Goal: Information Seeking & Learning: Learn about a topic

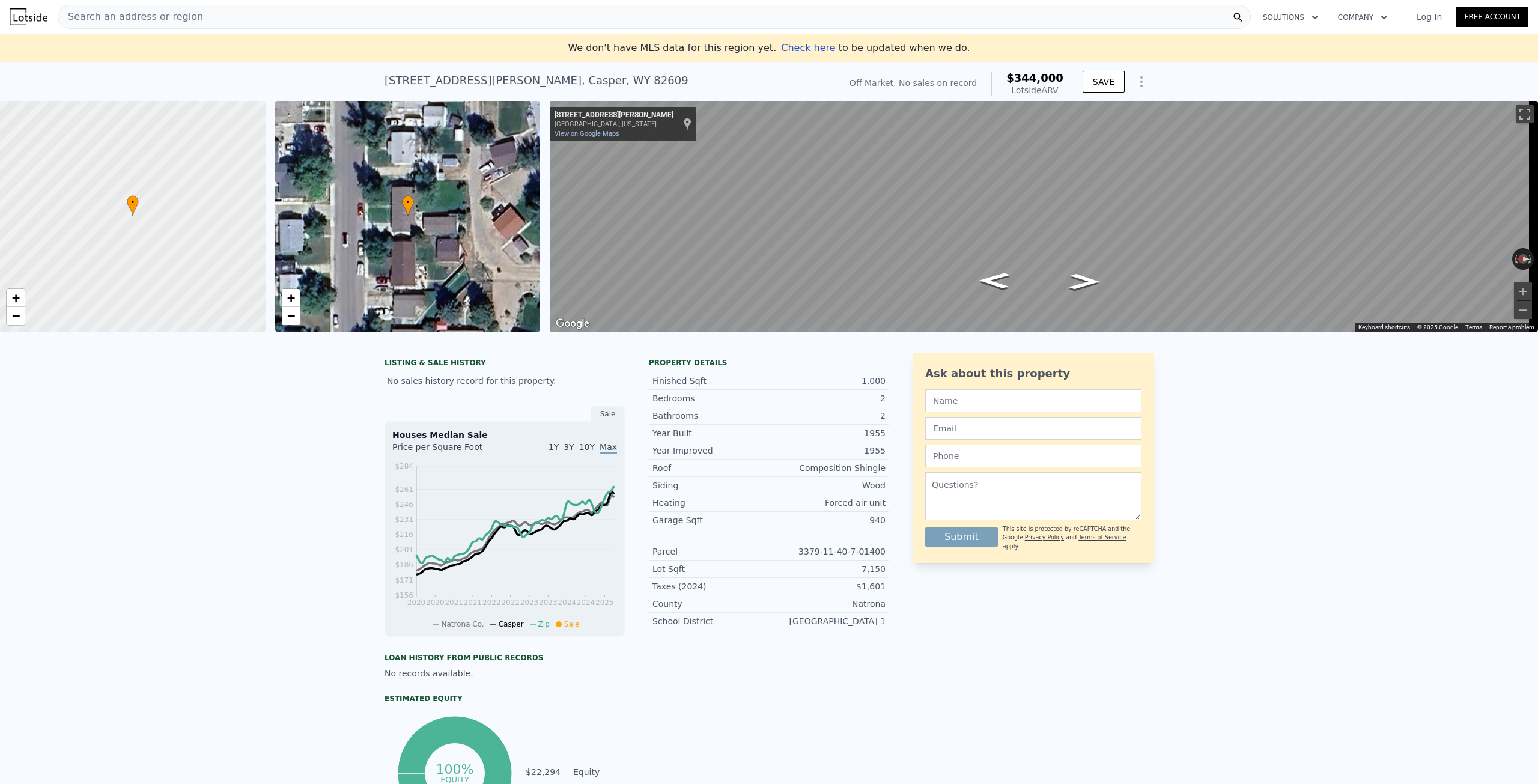
click at [218, 18] on div "Search an address or region" at bounding box center [654, 17] width 1193 height 24
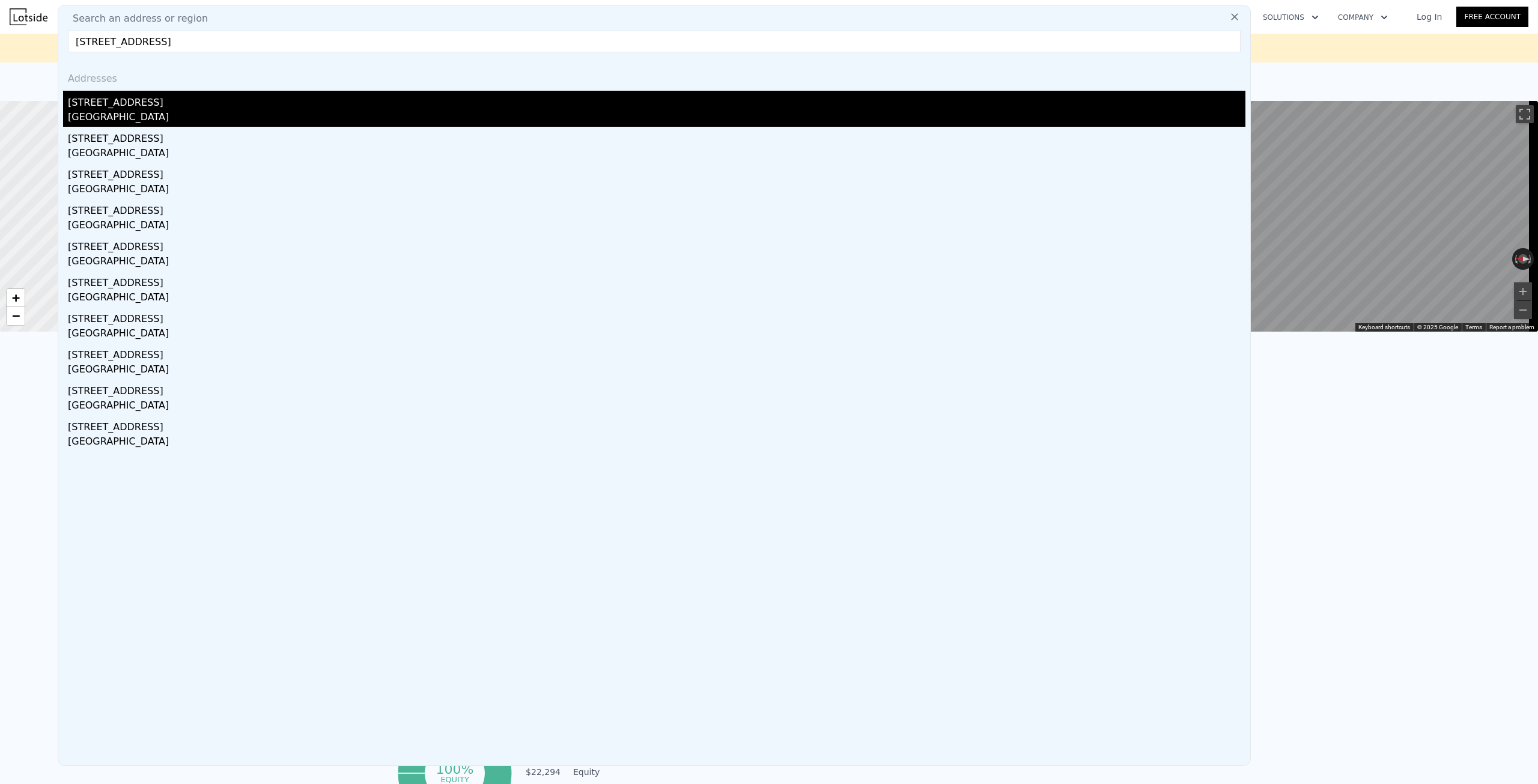
type input "[STREET_ADDRESS]"
click at [128, 110] on div "[GEOGRAPHIC_DATA]" at bounding box center [656, 118] width 1177 height 17
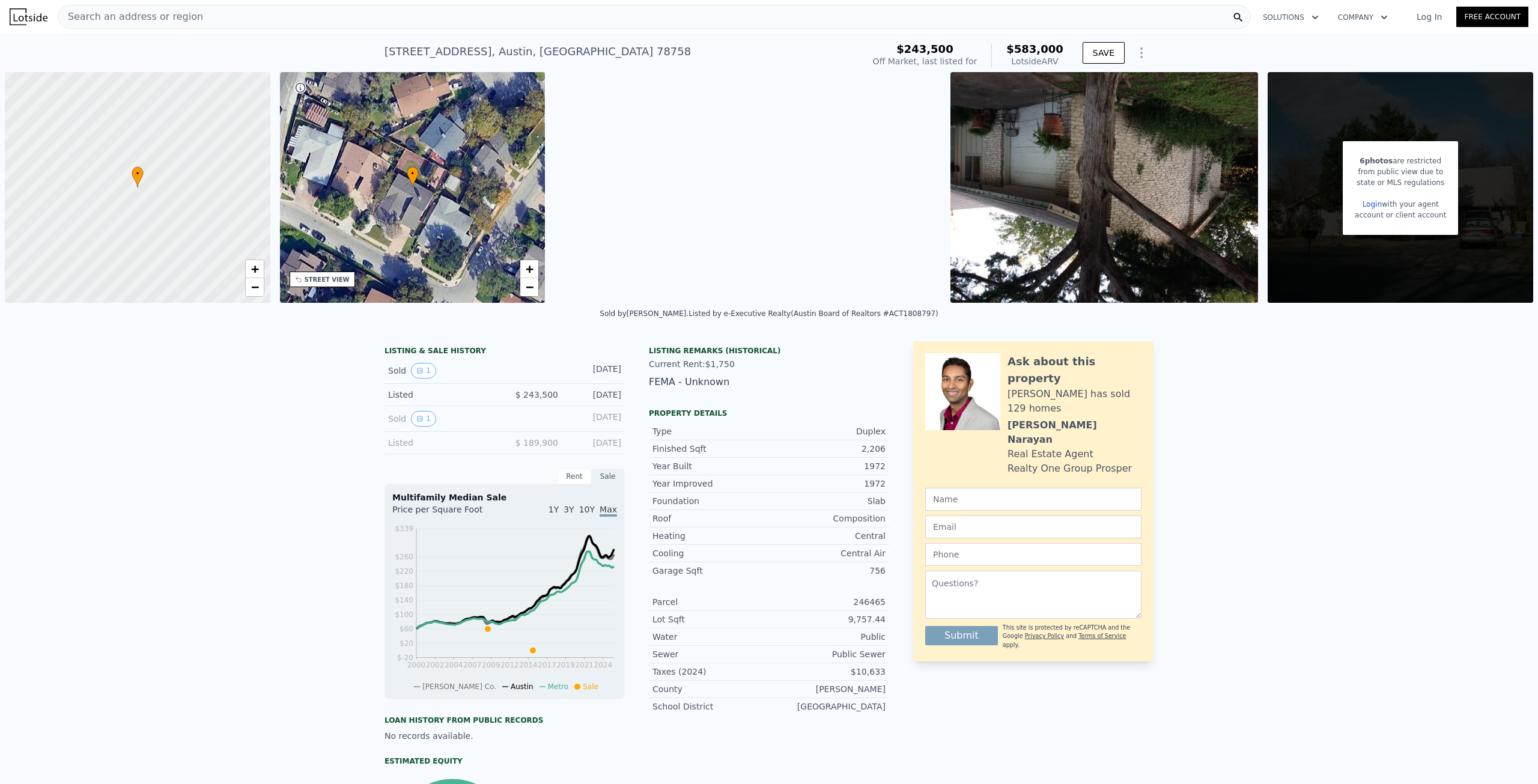
type input "4"
type input "1"
type input "2"
type input "864"
type input "1292"
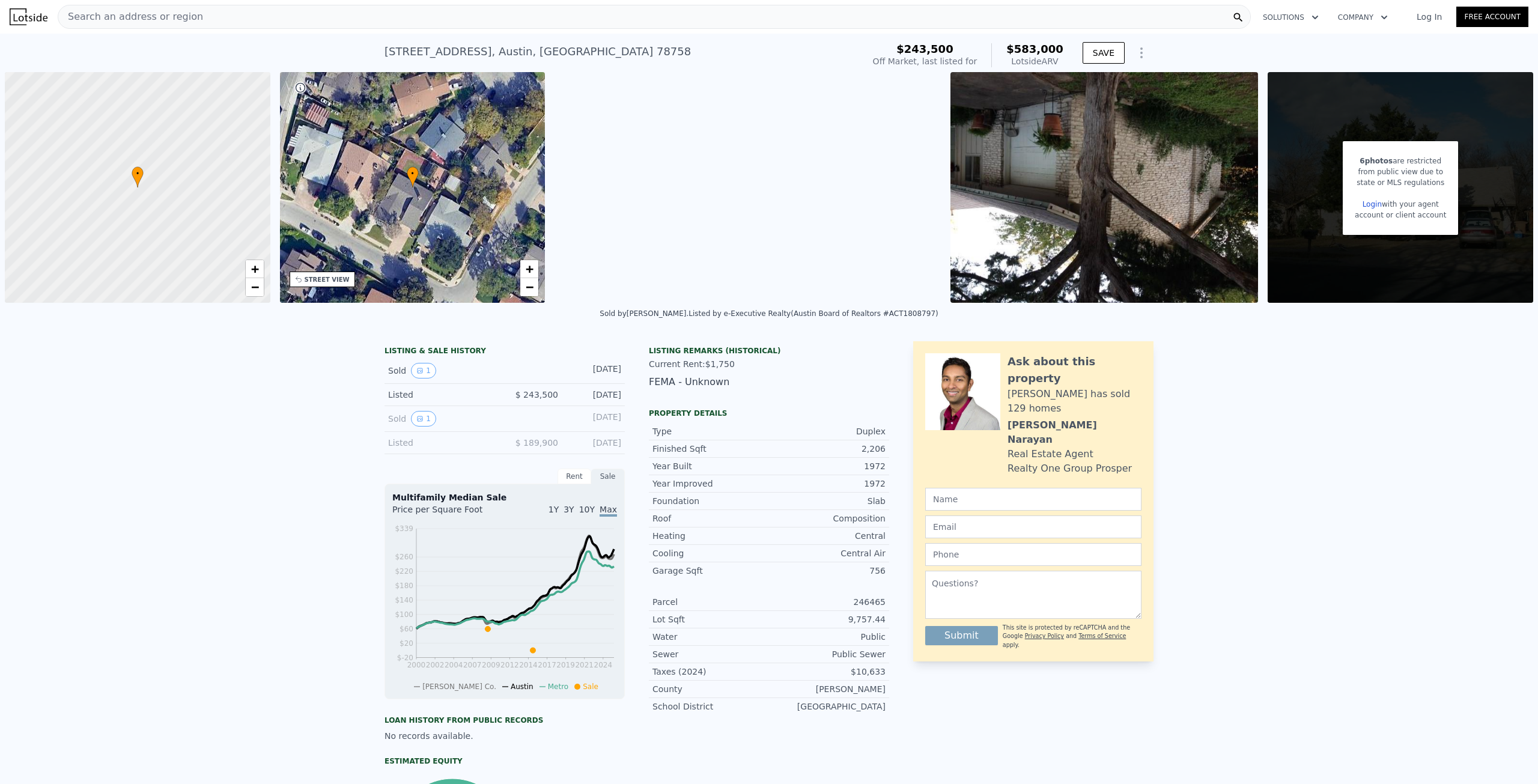
type input "5775"
type input "8875"
type input "$ 344,000"
type input "4"
type input "$ 29,999"
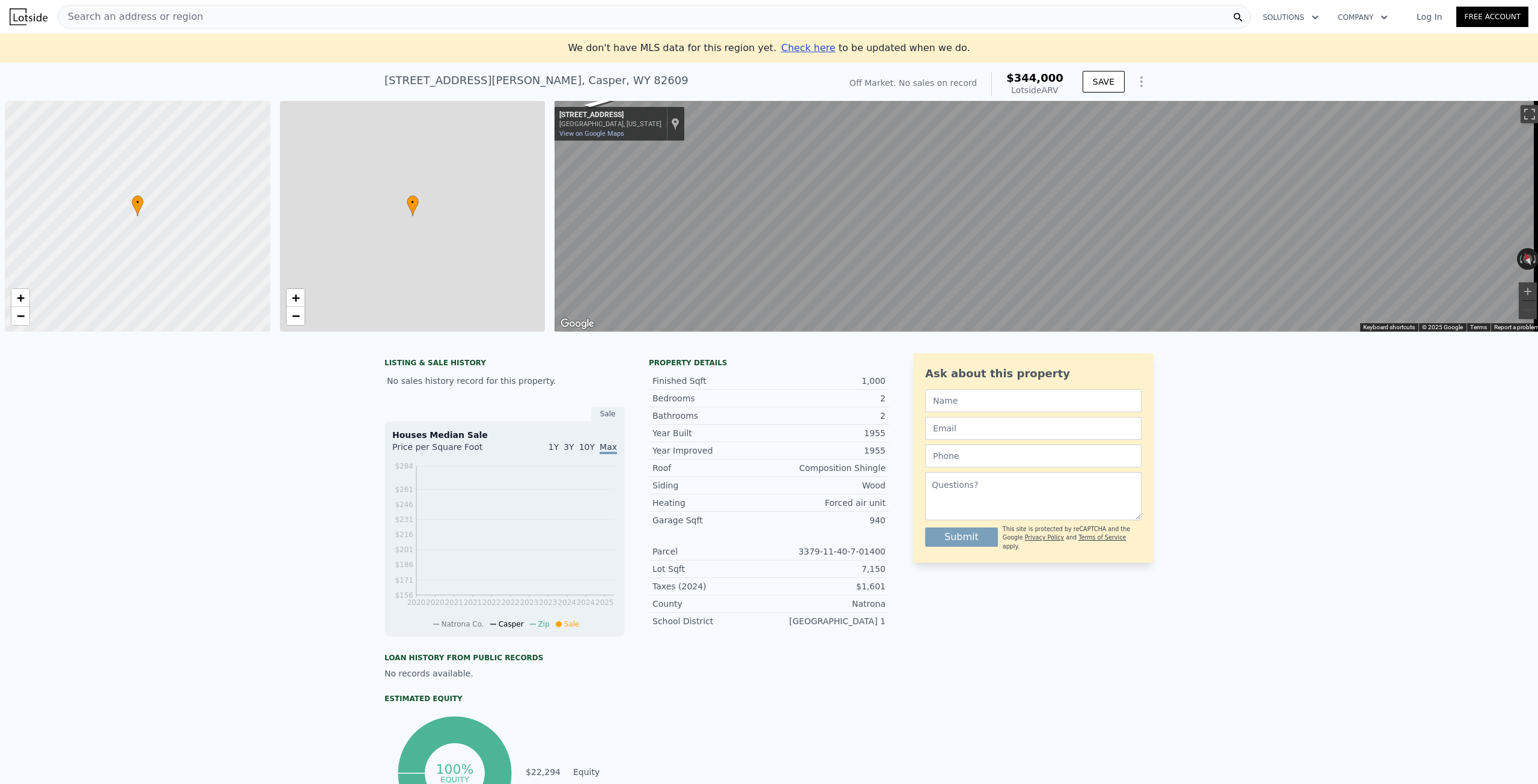
scroll to position [0, 5]
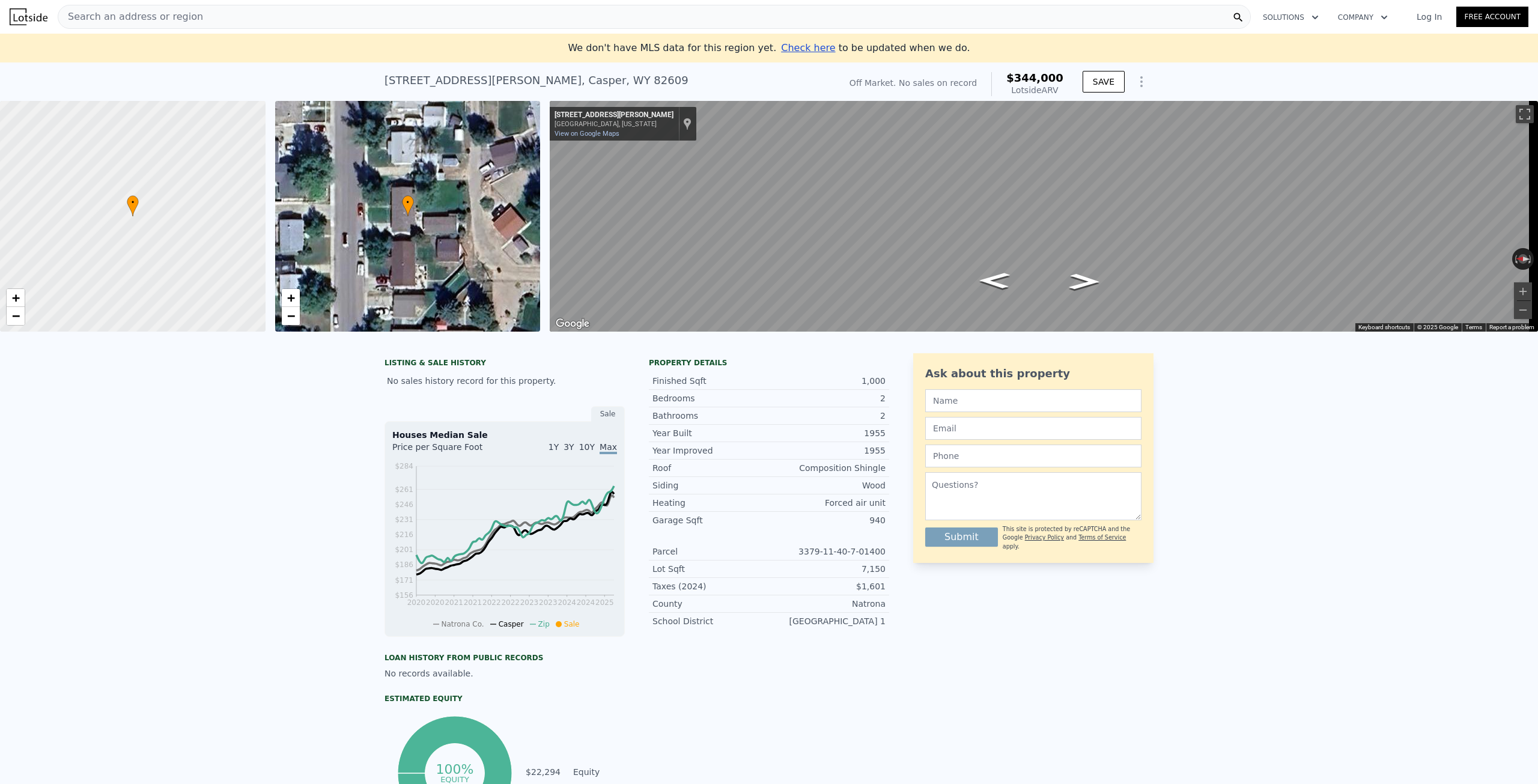
click at [129, 13] on span "Search an address or region" at bounding box center [131, 17] width 145 height 14
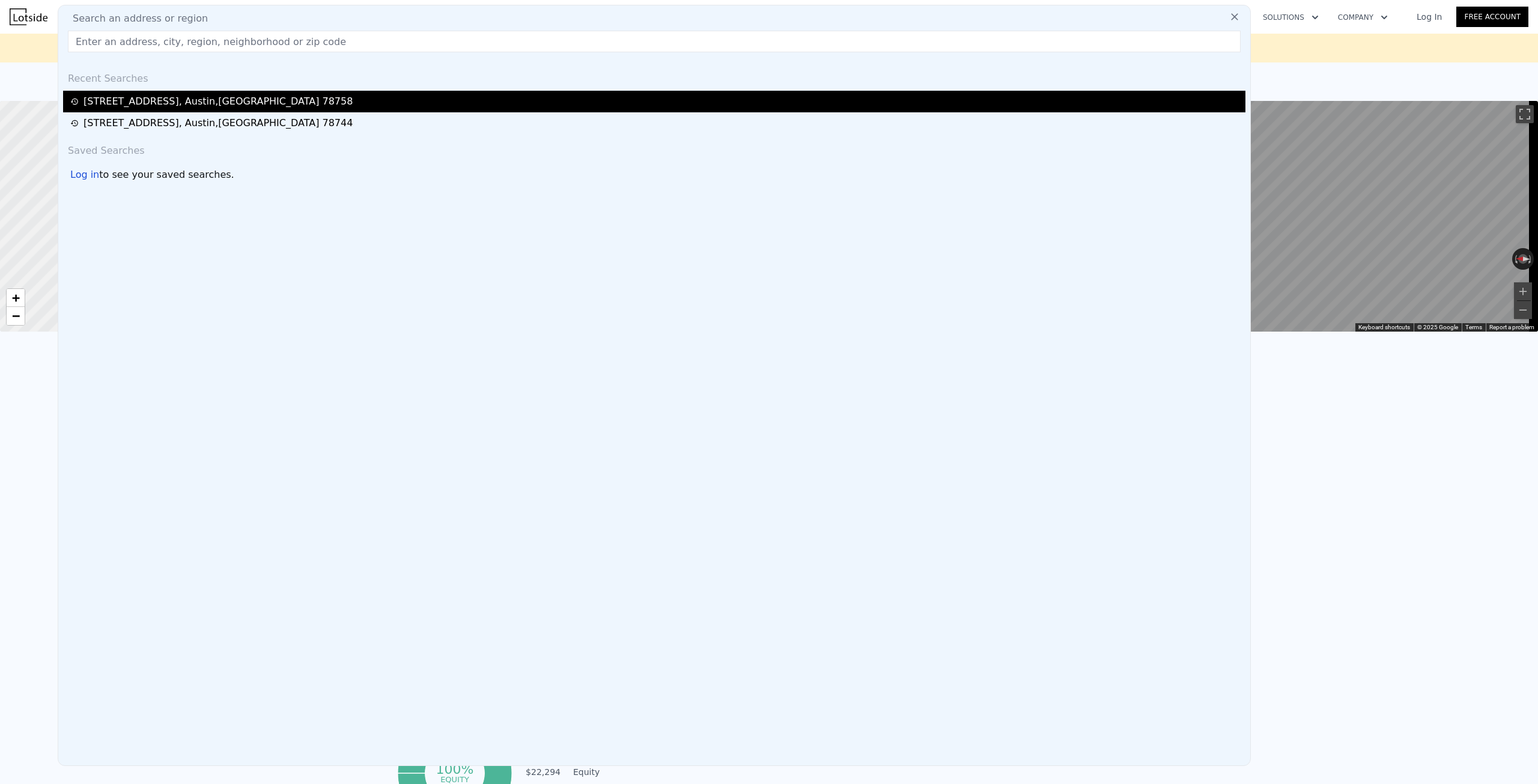
click at [143, 101] on div "[STREET_ADDRESS]" at bounding box center [218, 101] width 270 height 14
type input "5"
type input "0"
type input "3"
type input "1908"
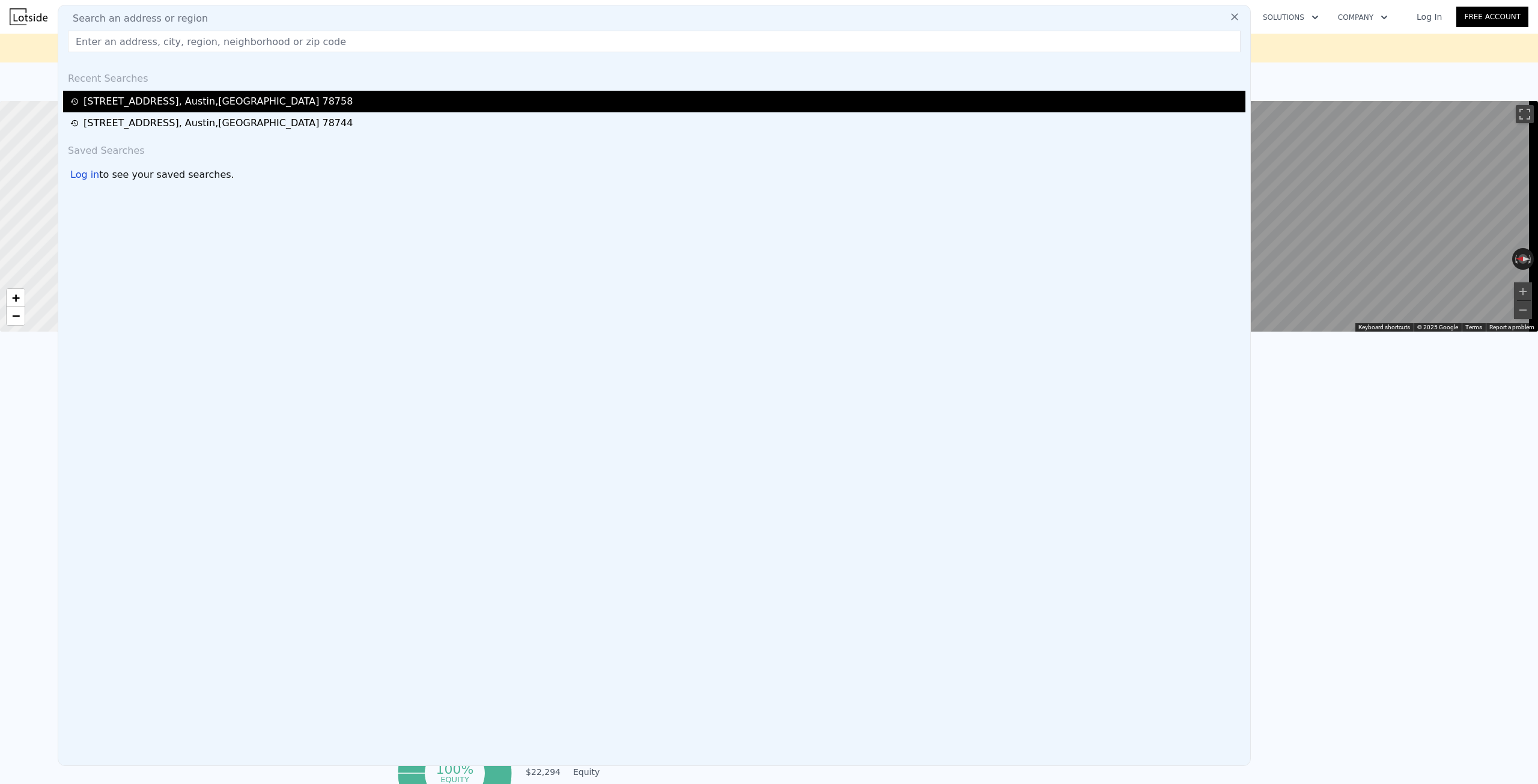
type input "2524"
type input "13020.08"
type input "$ 583,000"
type input "5"
type input "$ 312,358"
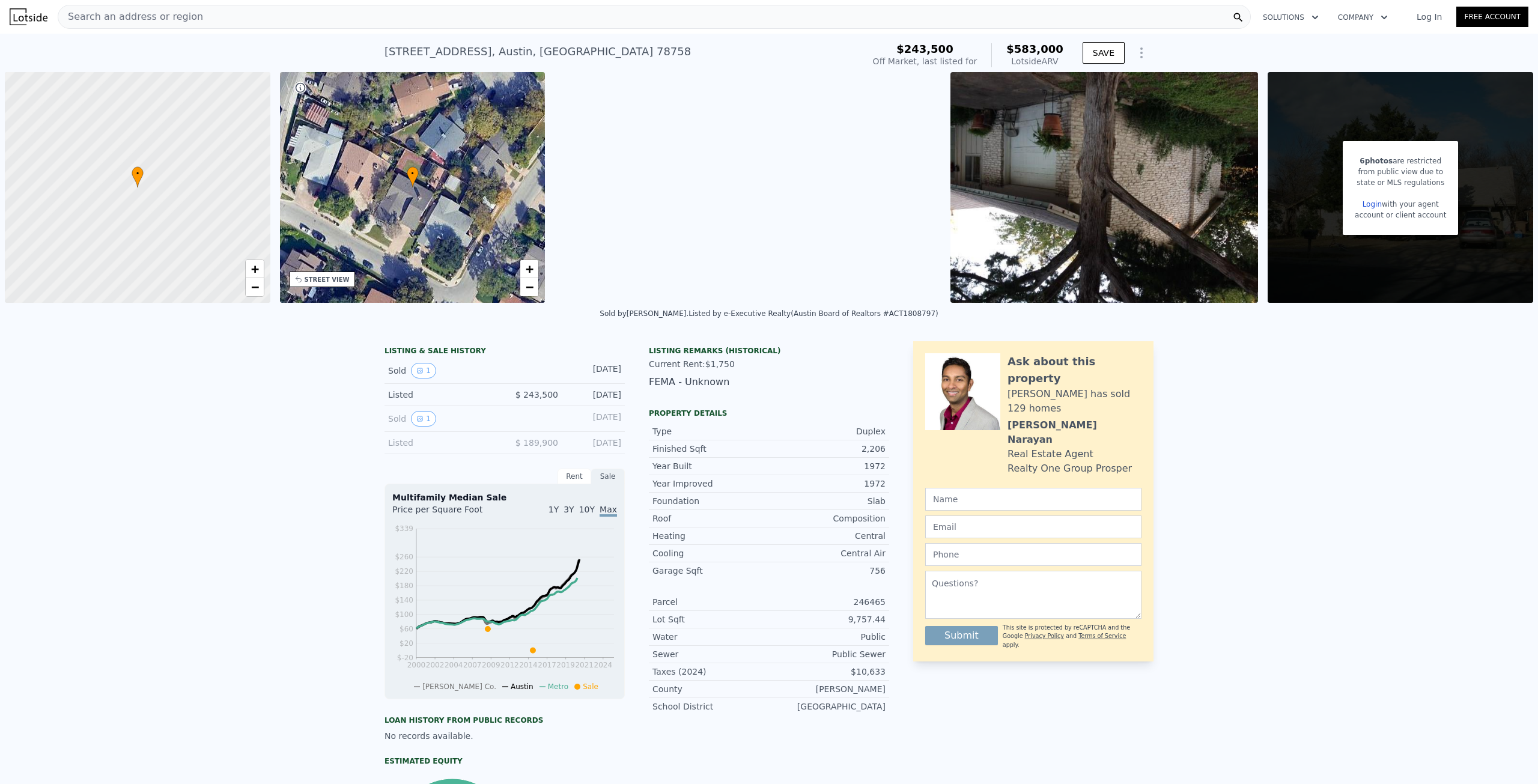
click at [154, 7] on div "Search an address or region" at bounding box center [131, 17] width 145 height 23
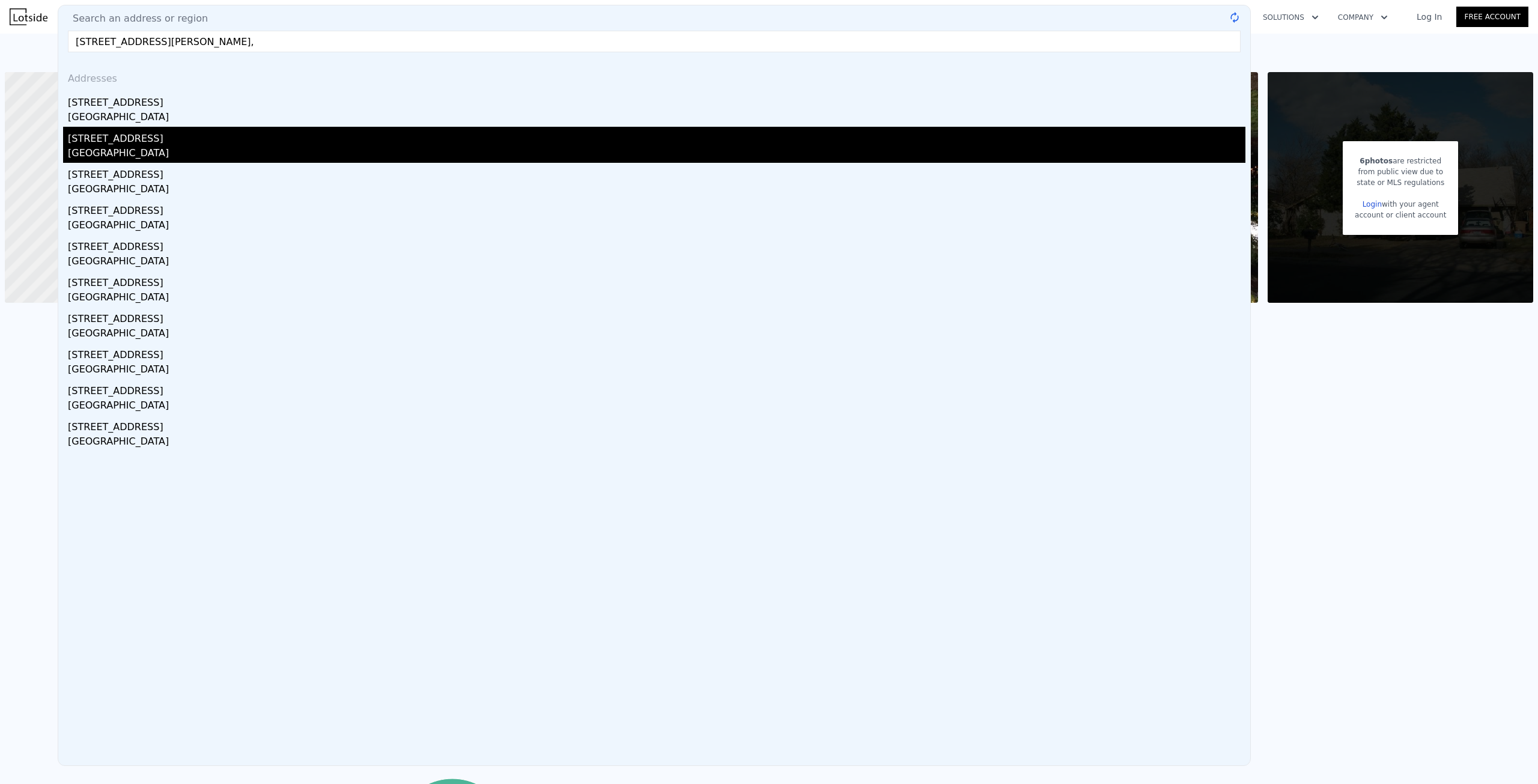
type input "[STREET_ADDRESS][PERSON_NAME],"
click at [192, 147] on div "[GEOGRAPHIC_DATA]" at bounding box center [656, 154] width 1177 height 17
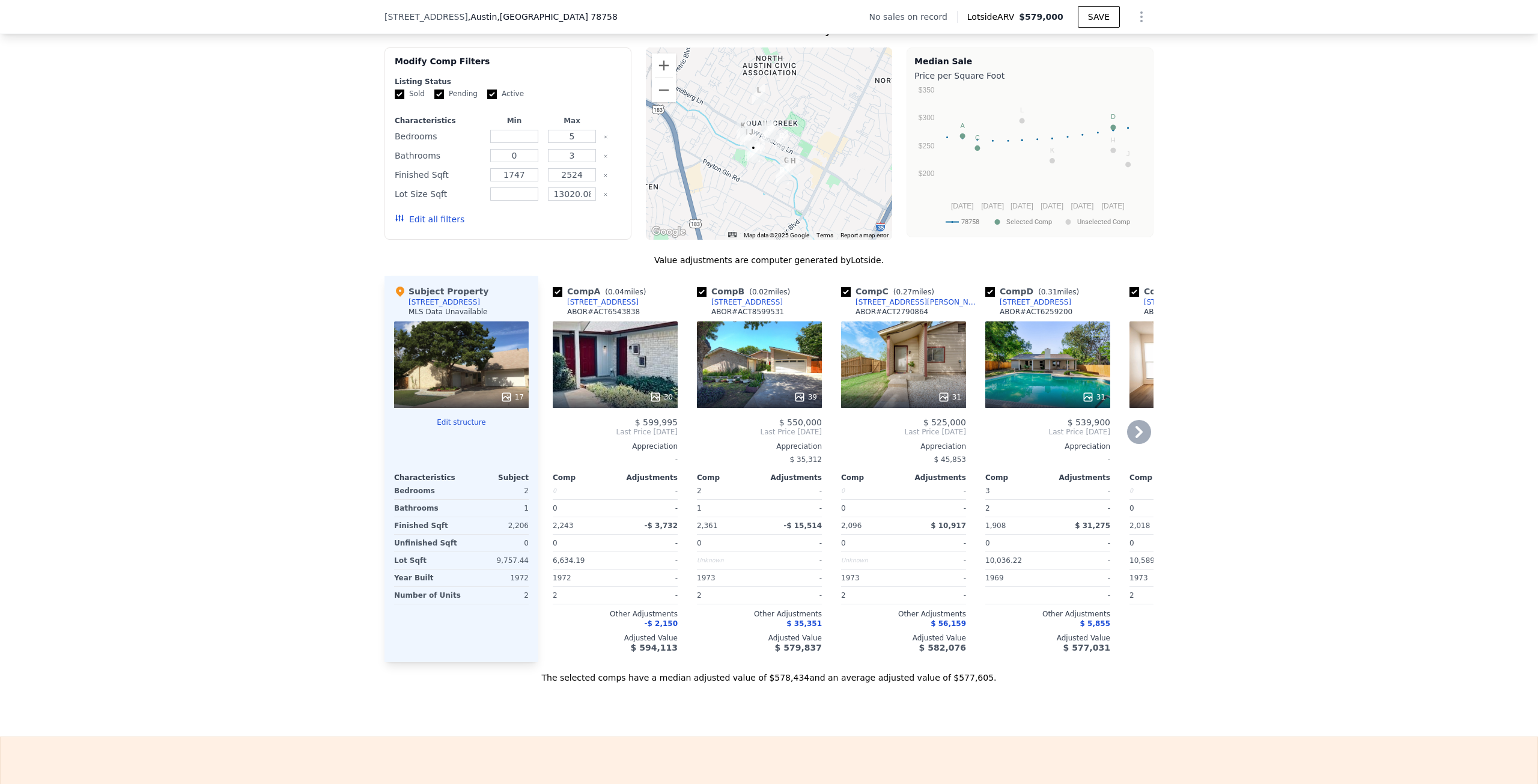
scroll to position [777, 0]
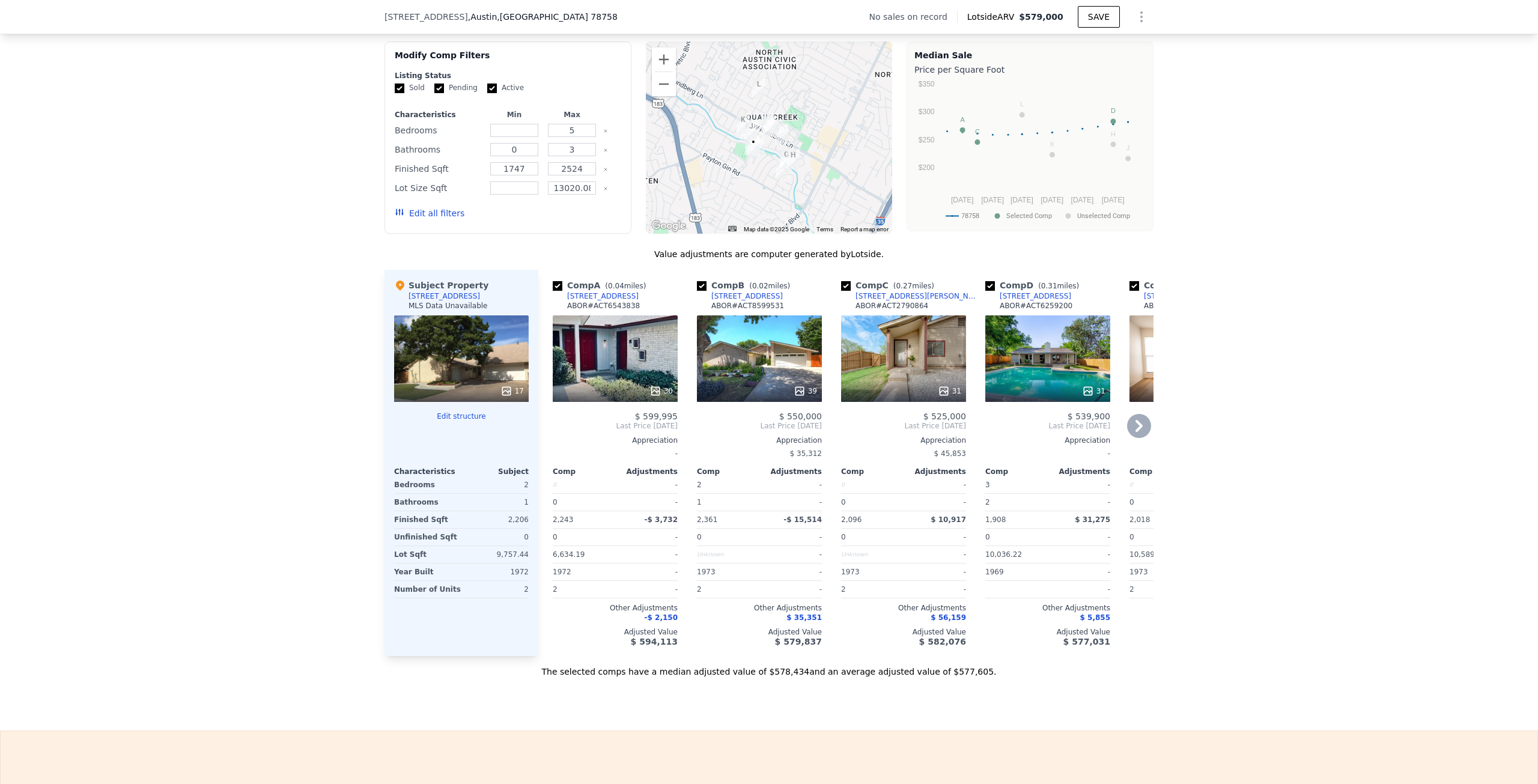
click at [1138, 425] on icon at bounding box center [1138, 426] width 7 height 12
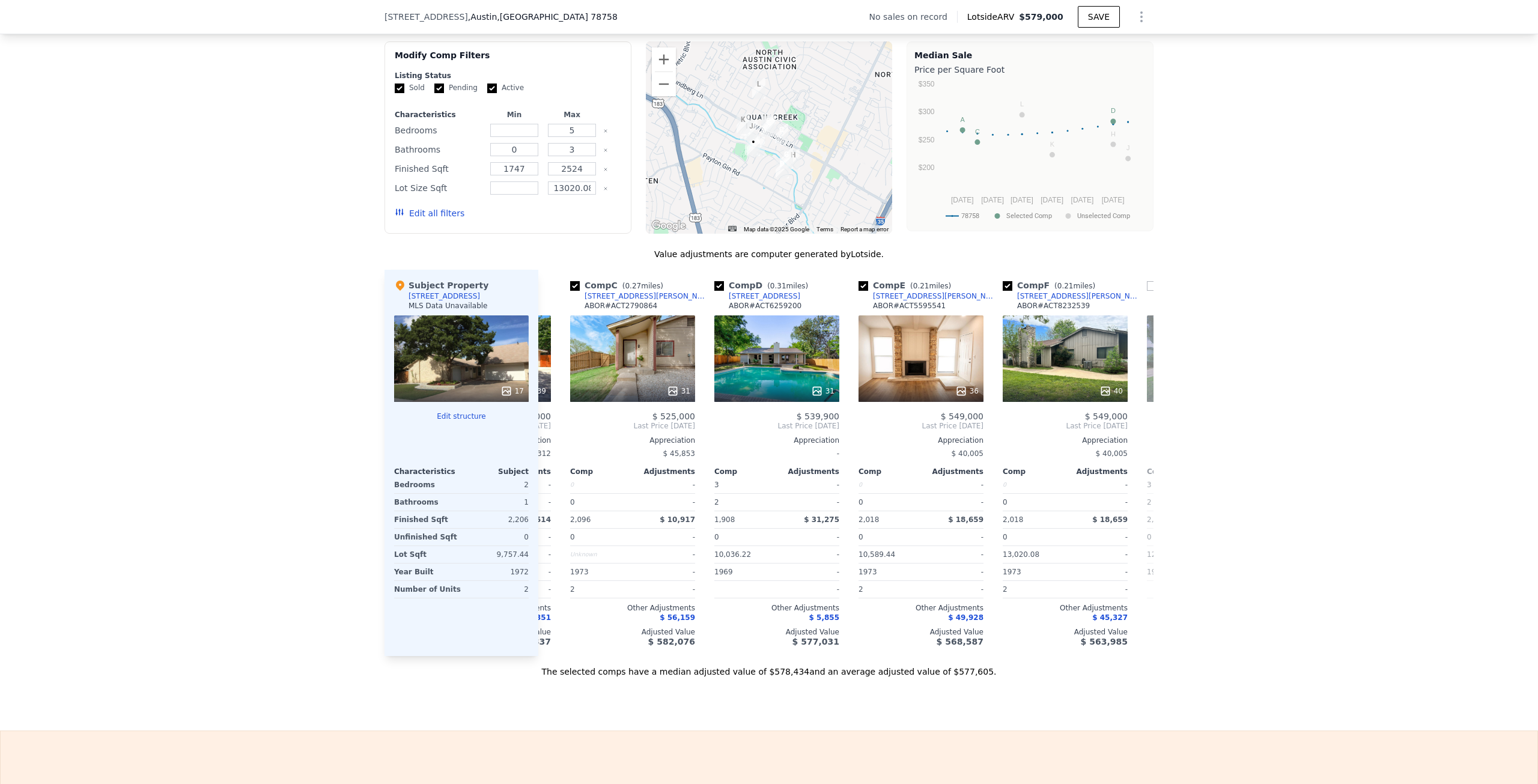
scroll to position [0, 289]
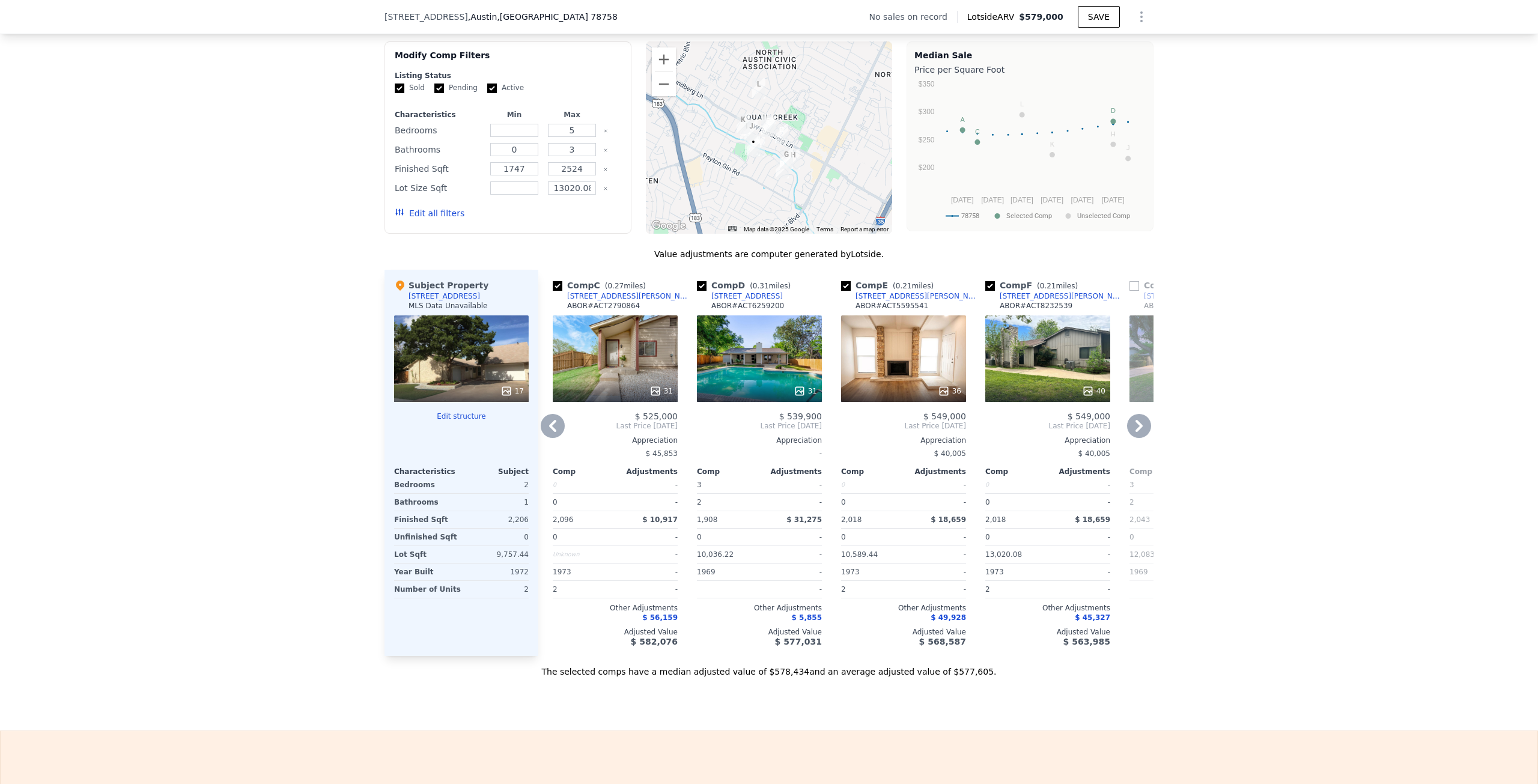
click at [1138, 425] on icon at bounding box center [1138, 426] width 7 height 12
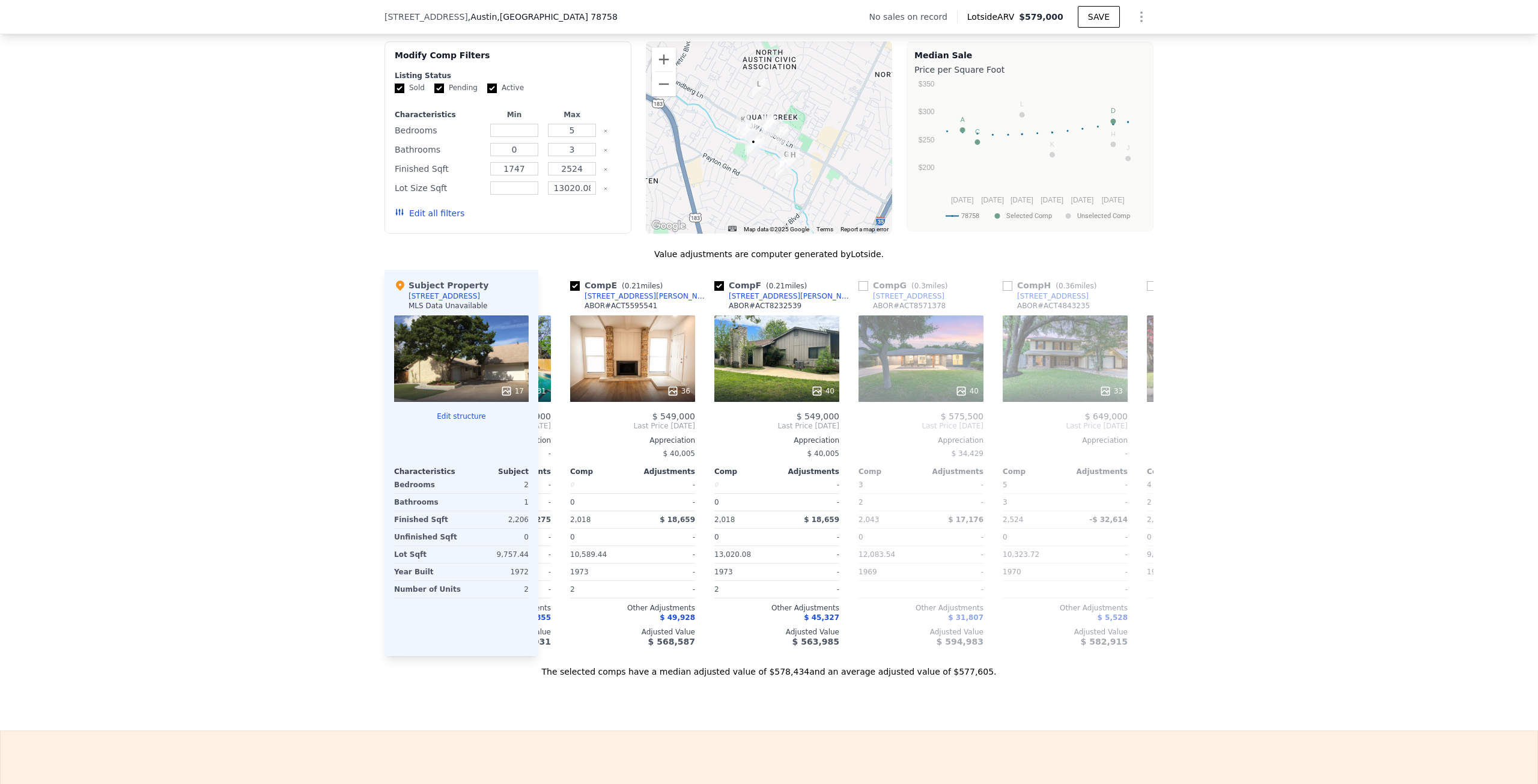
scroll to position [0, 577]
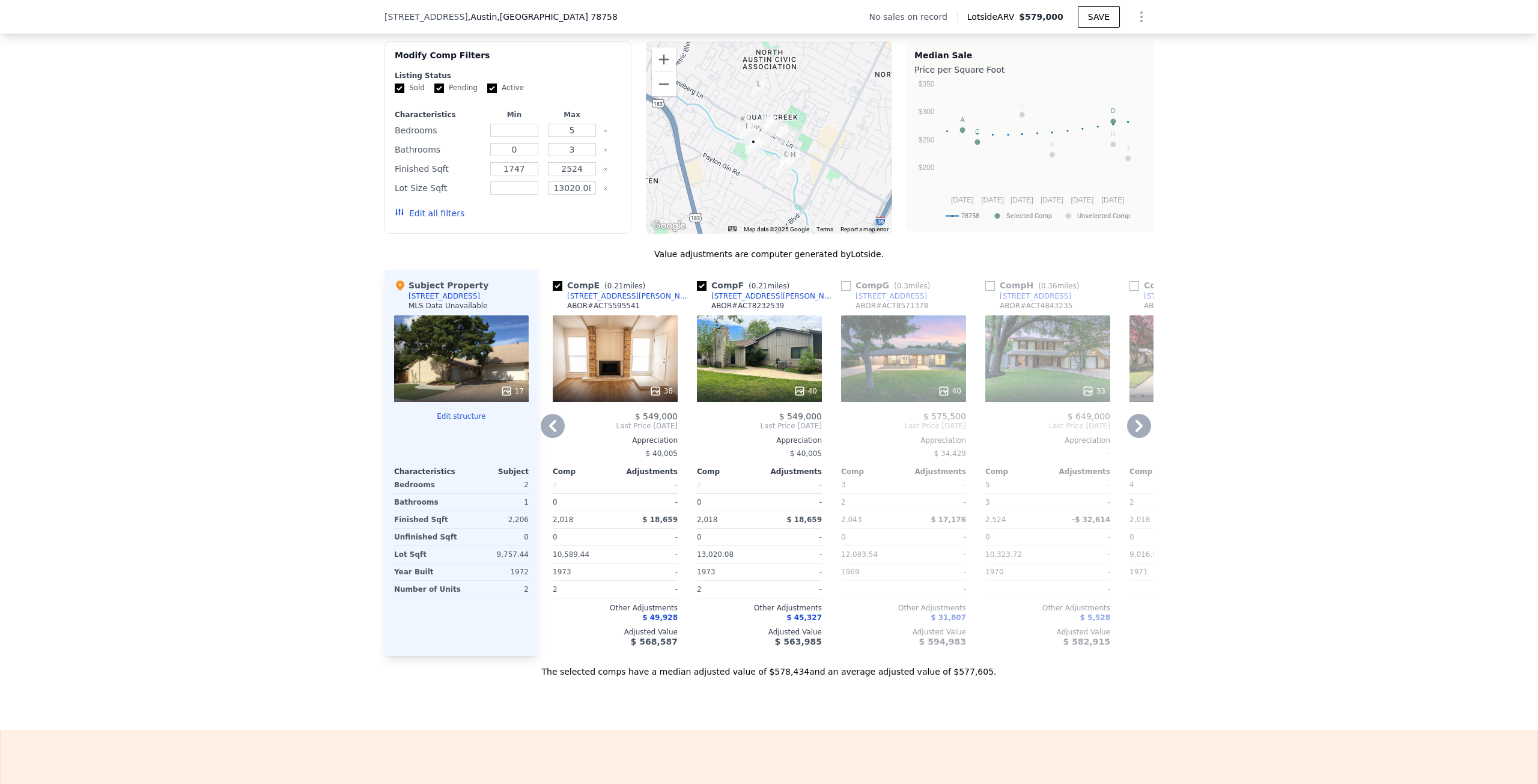
click at [1139, 425] on icon at bounding box center [1139, 426] width 24 height 24
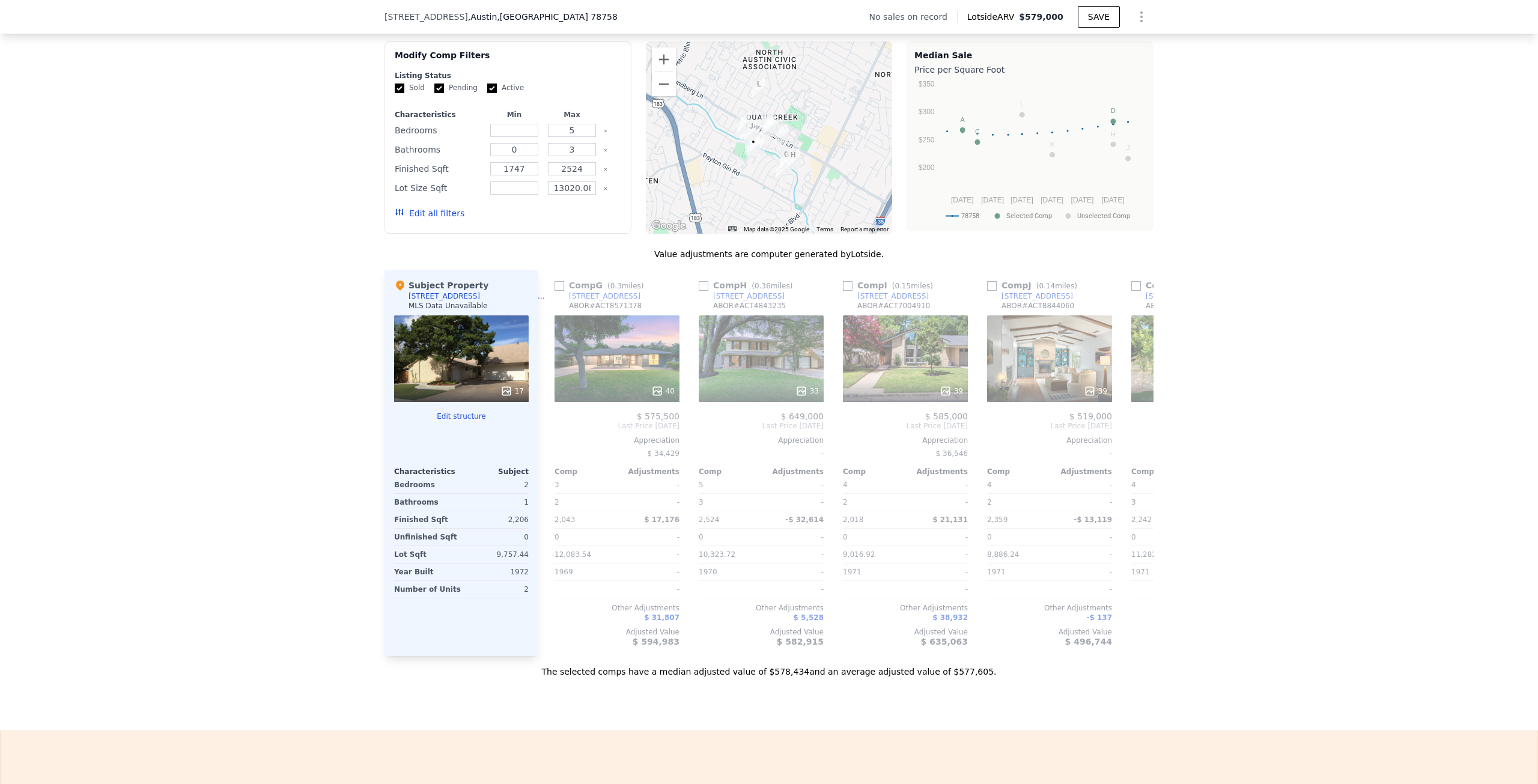
scroll to position [0, 865]
click at [1141, 424] on div "Comp A ( 0.04 miles) [STREET_ADDRESS][PERSON_NAME] # ACT6543838 30 $ 599,995 La…" at bounding box center [846, 462] width 615 height 386
click at [1141, 424] on icon at bounding box center [1139, 426] width 24 height 24
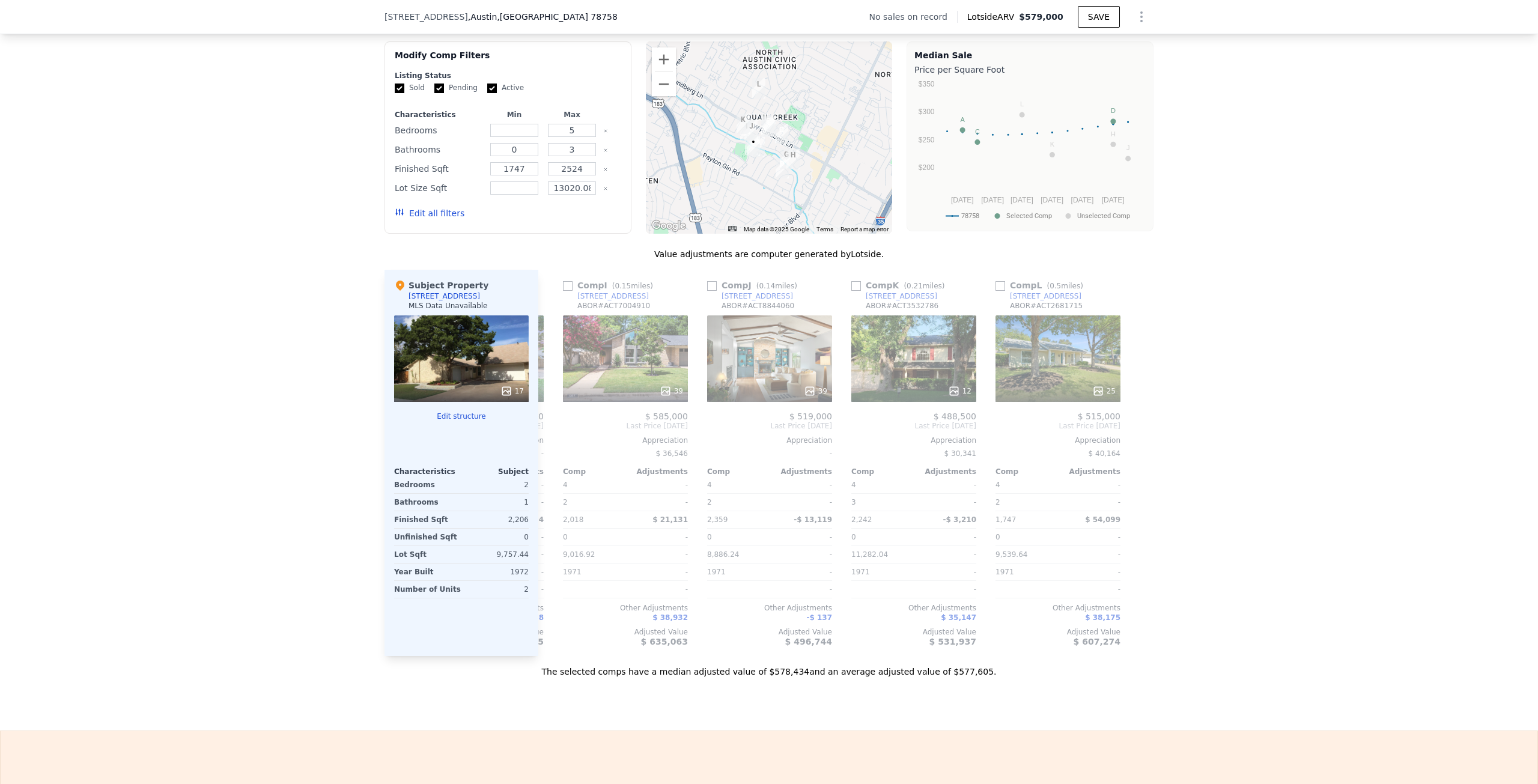
scroll to position [0, 1144]
